Goal: Navigation & Orientation: Find specific page/section

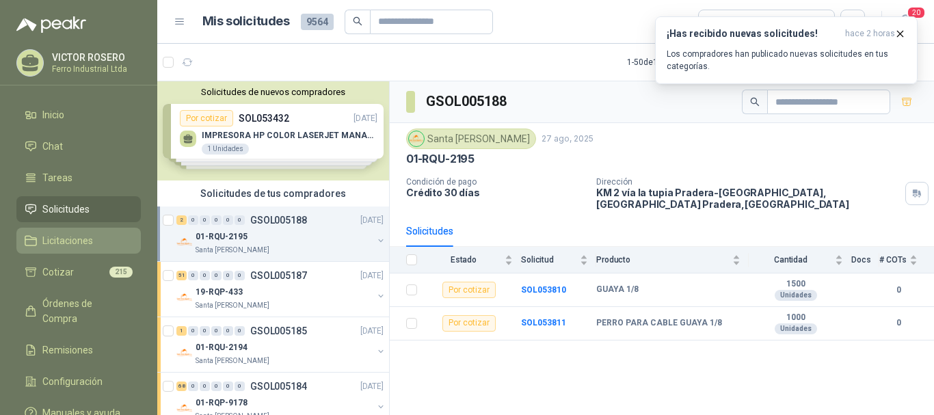
click at [70, 239] on span "Licitaciones" at bounding box center [67, 240] width 51 height 15
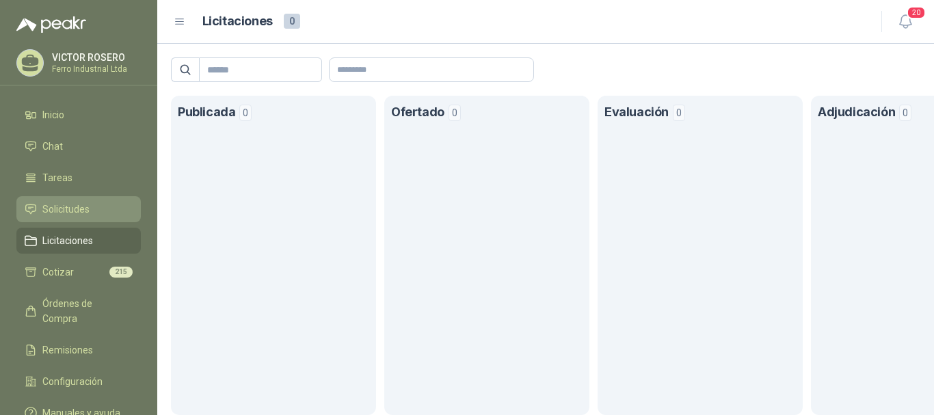
click at [64, 206] on span "Solicitudes" at bounding box center [65, 209] width 47 height 15
